Goal: Information Seeking & Learning: Find specific fact

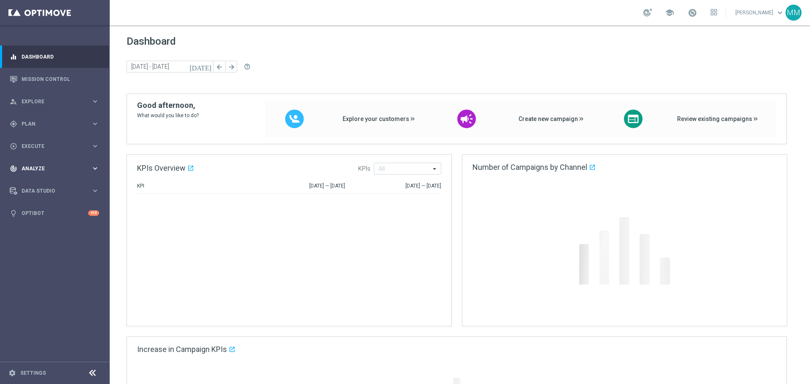
click at [58, 170] on span "Analyze" at bounding box center [57, 168] width 70 height 5
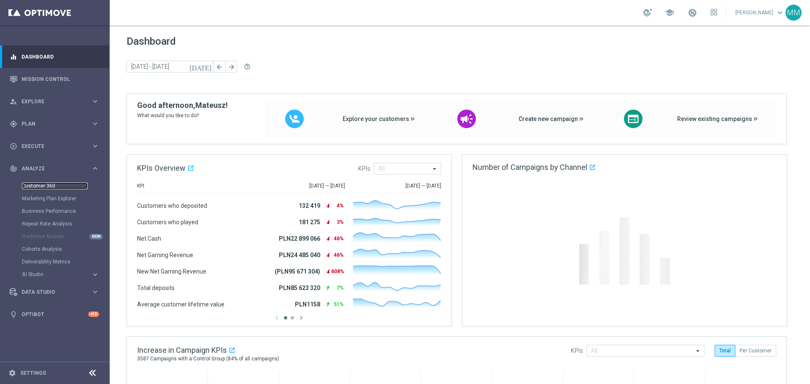
click at [57, 187] on link "Customer 360" at bounding box center [55, 186] width 66 height 7
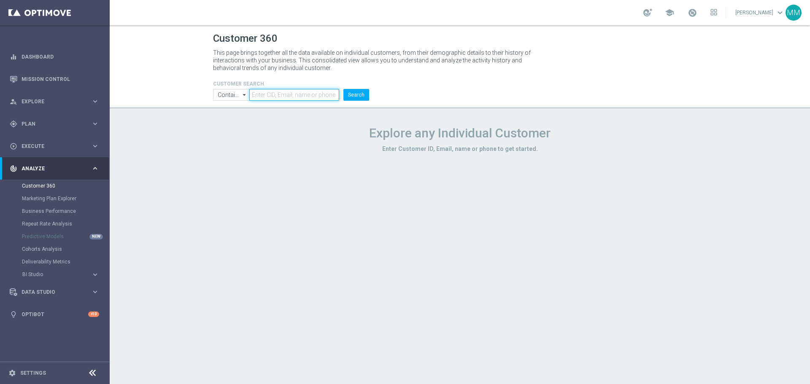
click at [313, 99] on input "text" at bounding box center [294, 95] width 90 height 12
paste input "Na ten moment niestety nie możemy nic zaoferować. Jeżeli Dział [PERSON_NAME] pr…"
type input "Na ten moment niestety nie możemy nic zaoferować. Jeżeli Dział [PERSON_NAME] pr…"
click at [350, 96] on button "Search" at bounding box center [357, 95] width 26 height 12
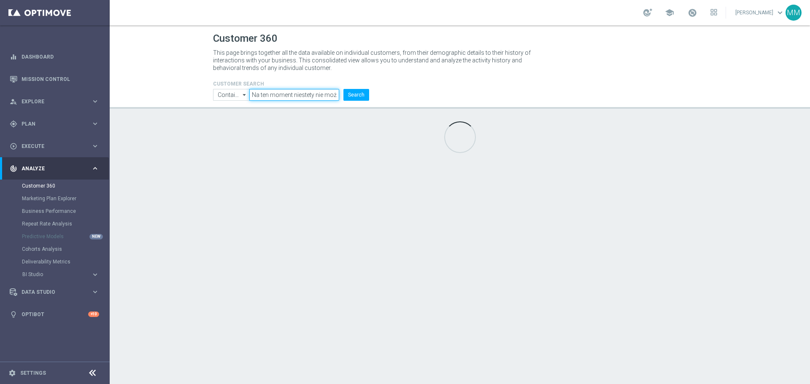
drag, startPoint x: 319, startPoint y: 94, endPoint x: 159, endPoint y: 10, distance: 181.0
click at [318, 94] on input "Na ten moment niestety nie możemy nic zaoferować. Jeżeli Dział [PERSON_NAME] pr…" at bounding box center [294, 95] width 90 height 12
click at [311, 97] on input "Na ten moment niestety nie możemy nic zaoferować. Jeżeli Dział [PERSON_NAME] pr…" at bounding box center [294, 95] width 90 height 12
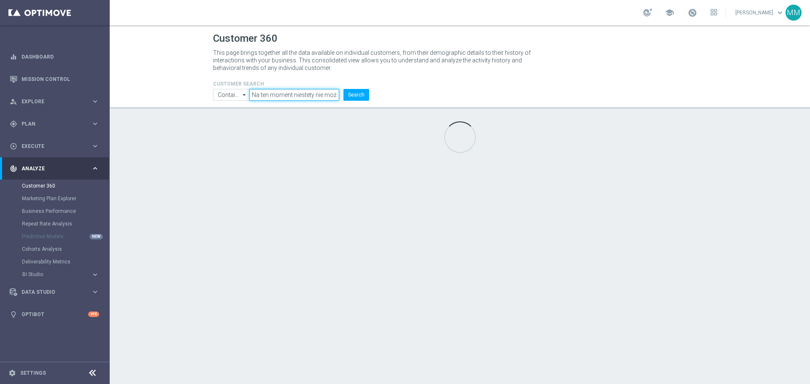
paste input "915362"
type input "915362"
click at [366, 95] on button "Search" at bounding box center [357, 95] width 26 height 12
